Goal: Transaction & Acquisition: Purchase product/service

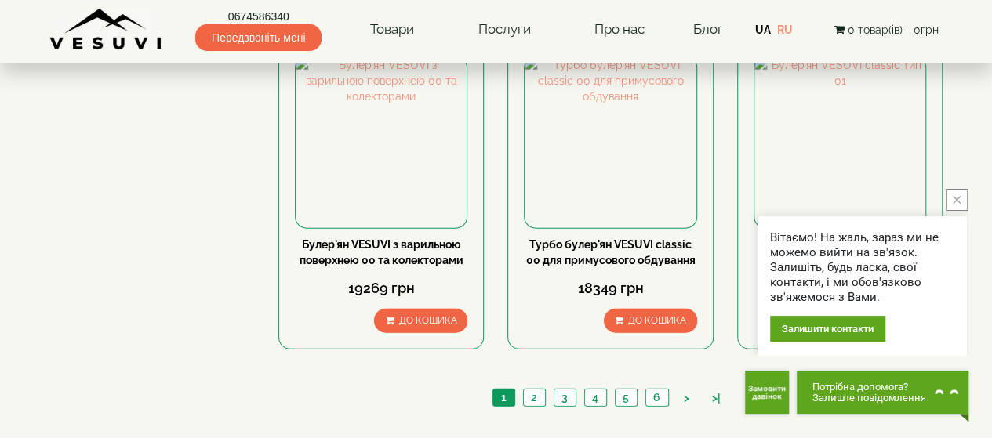
scroll to position [1960, 0]
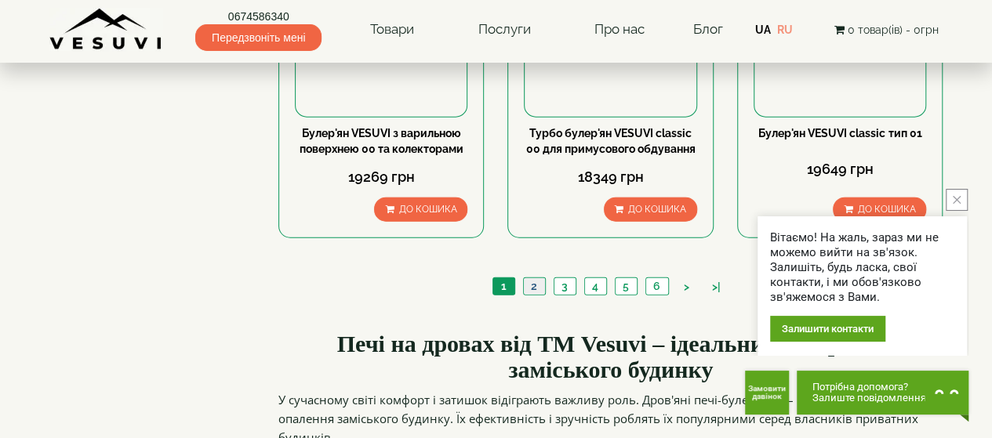
click at [539, 278] on link "2" at bounding box center [534, 286] width 22 height 16
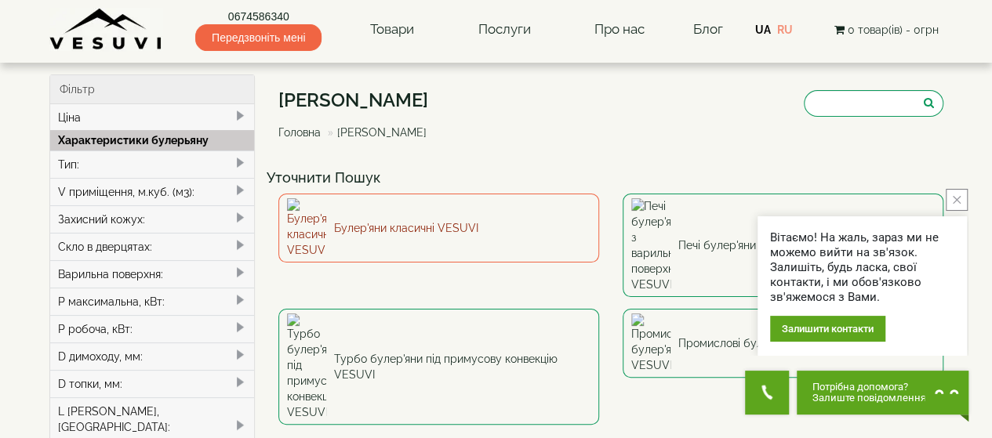
click at [383, 216] on link "Булер'яни класичні VESUVI" at bounding box center [438, 228] width 321 height 69
